Goal: Information Seeking & Learning: Learn about a topic

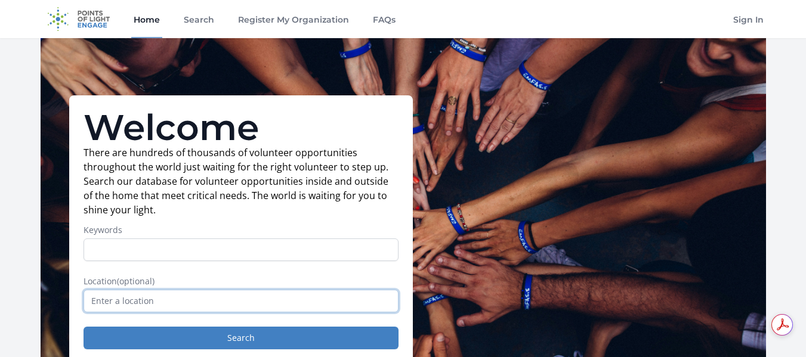
click at [165, 304] on input "text" at bounding box center [240, 301] width 315 height 23
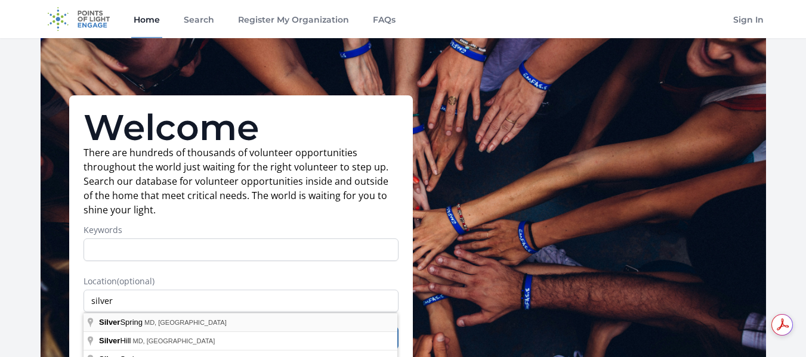
type input "Silver Spring, [GEOGRAPHIC_DATA], [GEOGRAPHIC_DATA]"
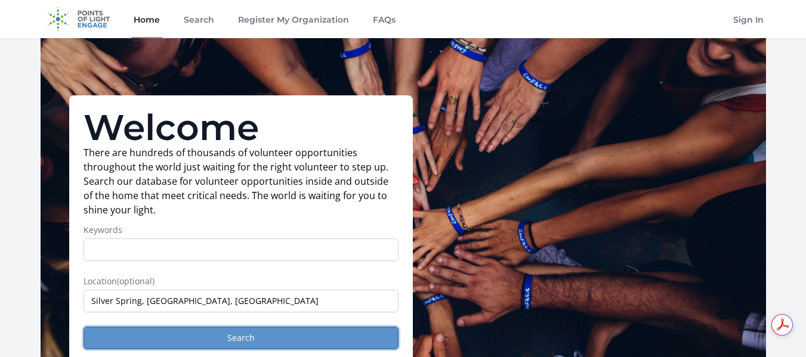
click at [147, 340] on button "Search" at bounding box center [240, 338] width 315 height 23
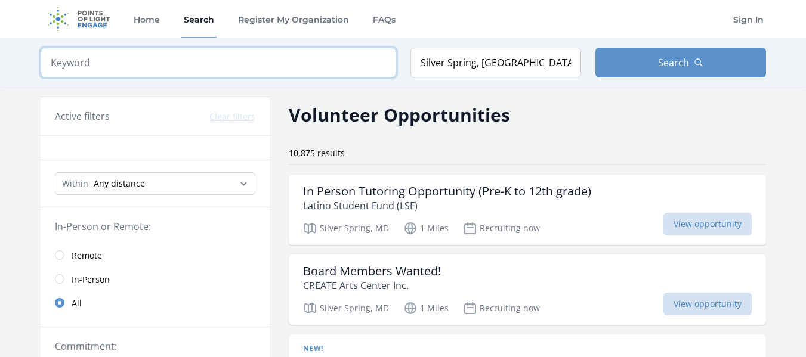
click at [202, 67] on input "search" at bounding box center [218, 63] width 355 height 30
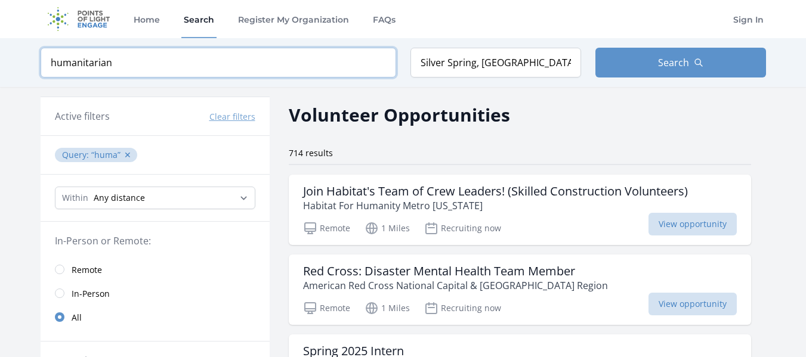
type input "humanitarian"
click button "submit" at bounding box center [0, 0] width 0 height 0
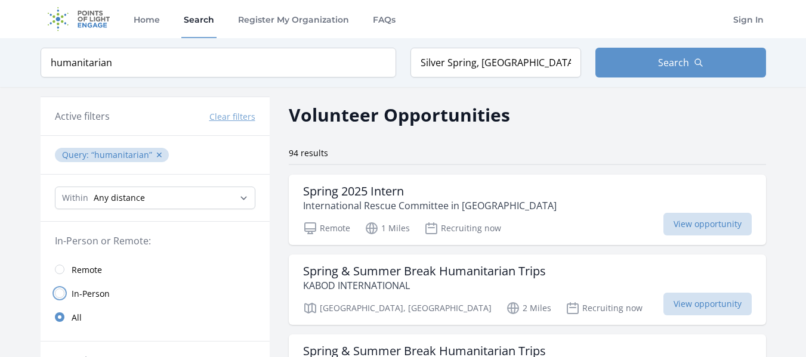
click at [55, 290] on input "radio" at bounding box center [60, 294] width 10 height 10
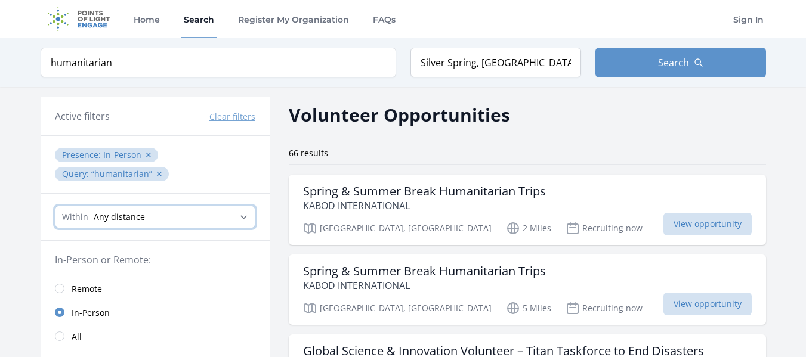
click at [188, 210] on select "Any distance , 5 Miles , 20 Miles , 50 Miles , 100 Miles" at bounding box center [155, 217] width 200 height 23
select select "8046"
click at [55, 206] on select "Any distance , 5 Miles , 20 Miles , 50 Miles , 100 Miles" at bounding box center [155, 217] width 200 height 23
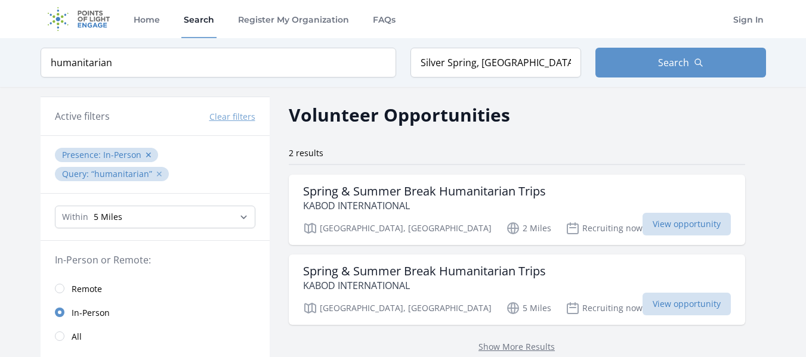
click at [156, 175] on button "✕" at bounding box center [159, 174] width 7 height 12
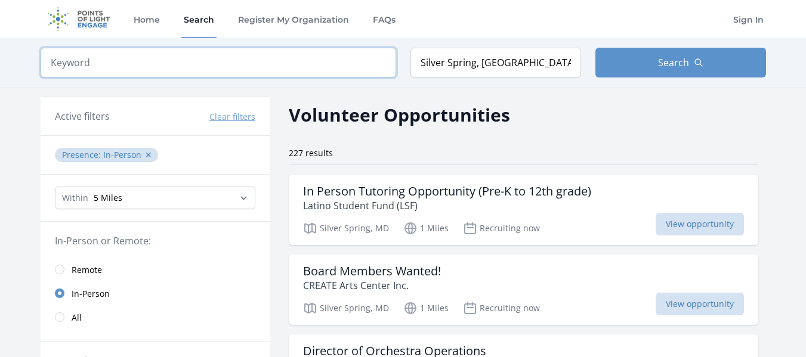
click at [100, 56] on input "search" at bounding box center [218, 63] width 355 height 30
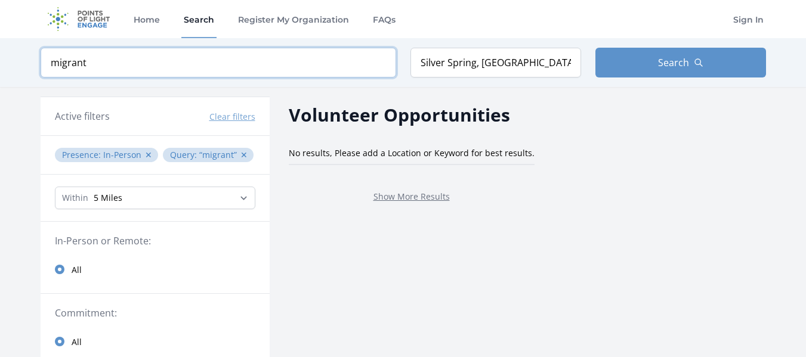
click button "submit" at bounding box center [0, 0] width 0 height 0
click at [100, 56] on input "migrant" at bounding box center [218, 63] width 355 height 30
type input "m"
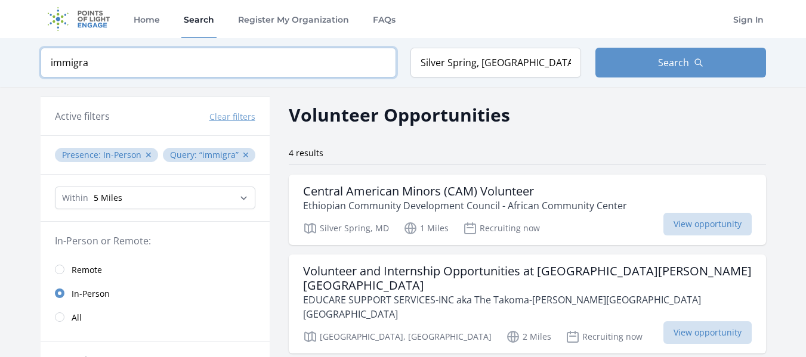
click button "submit" at bounding box center [0, 0] width 0 height 0
click at [155, 70] on input "immigra" at bounding box center [218, 63] width 355 height 30
type input "i"
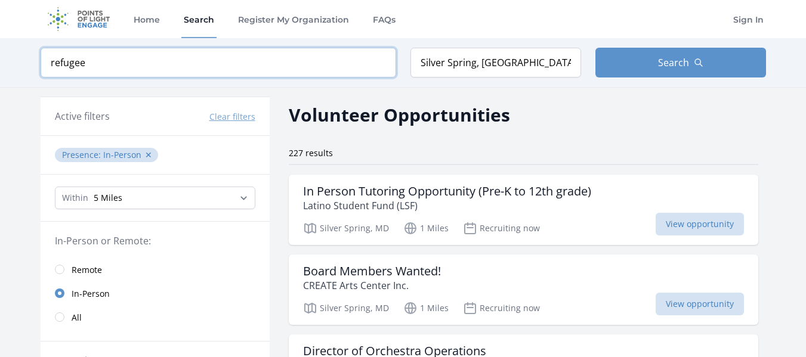
type input "refugee"
click button "submit" at bounding box center [0, 0] width 0 height 0
